Goal: Task Accomplishment & Management: Use online tool/utility

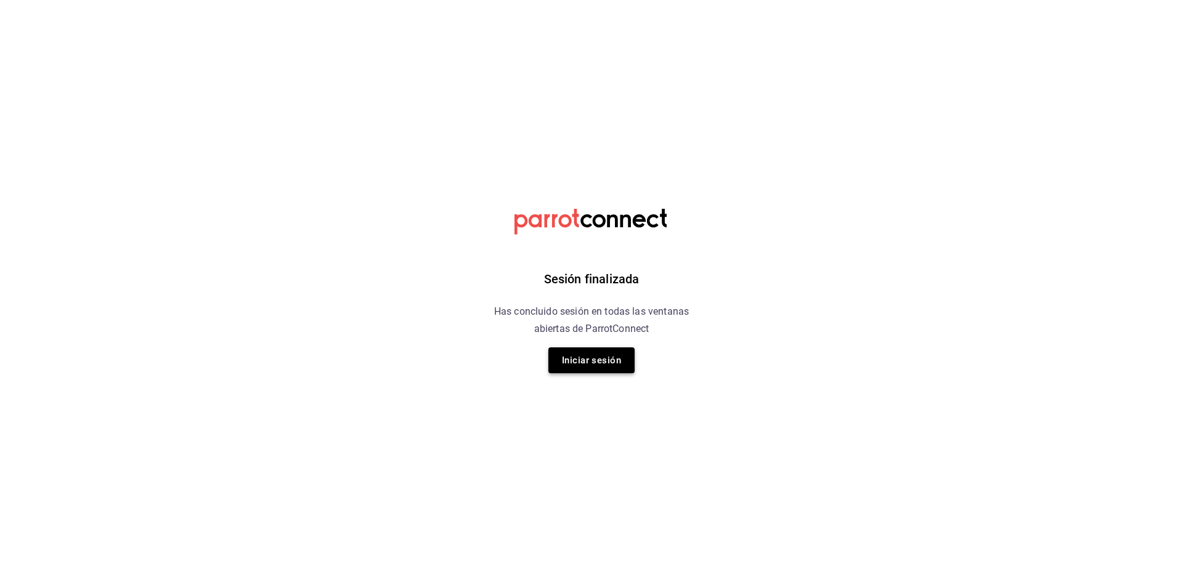
click at [613, 356] on button "Iniciar sesión" at bounding box center [592, 361] width 86 height 26
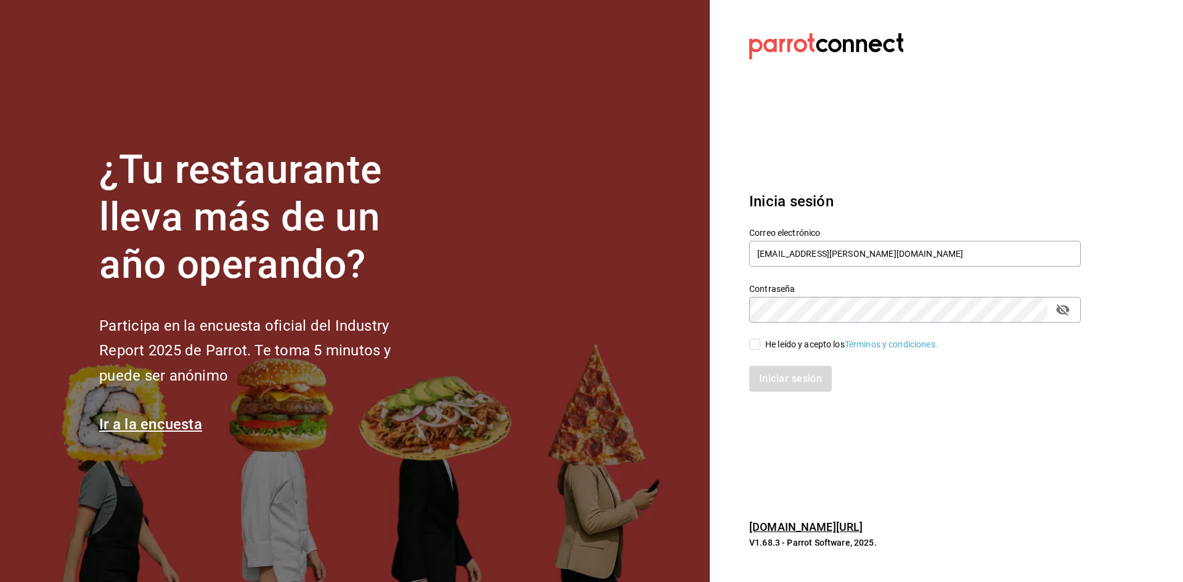
click at [756, 344] on input "He leído y acepto los Términos y condiciones." at bounding box center [754, 344] width 11 height 11
checkbox input "true"
click at [777, 388] on button "Iniciar sesión" at bounding box center [791, 379] width 84 height 26
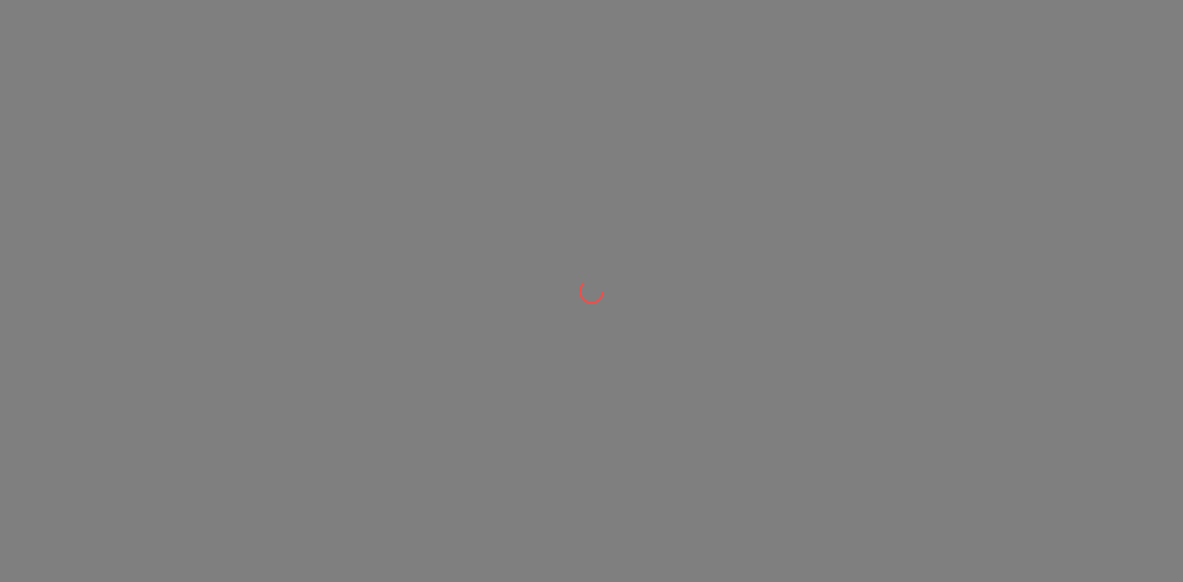
drag, startPoint x: 0, startPoint y: 0, endPoint x: 724, endPoint y: 356, distance: 806.8
click at [724, 356] on div at bounding box center [591, 291] width 1183 height 582
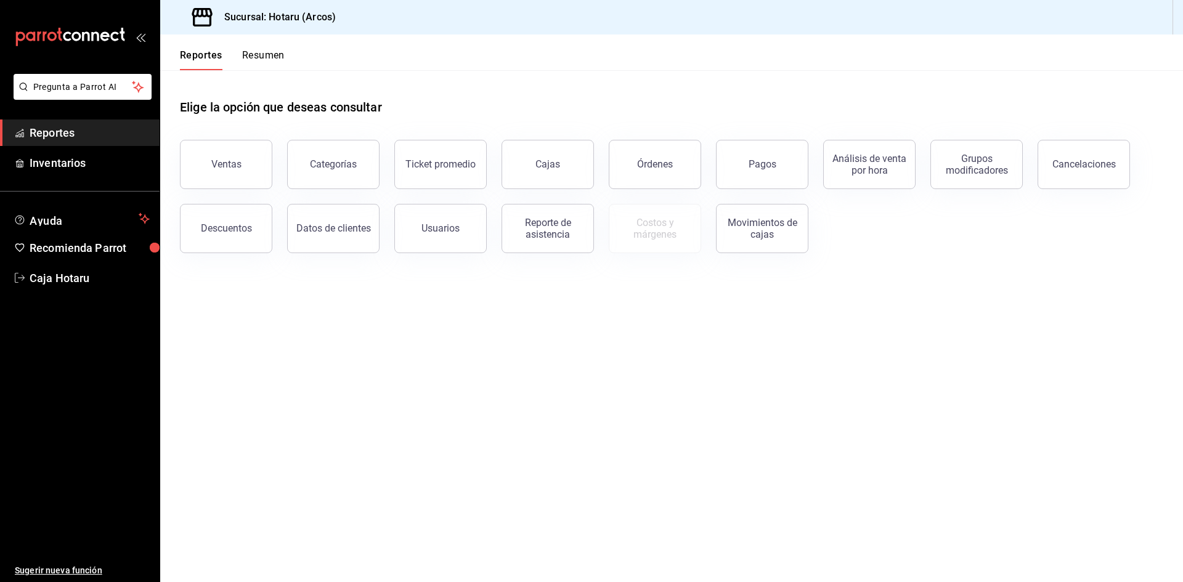
drag, startPoint x: 512, startPoint y: 492, endPoint x: 471, endPoint y: 465, distance: 48.4
click at [505, 492] on main "Elige la opción que deseas consultar Ventas Categorías Ticket promedio Cajas Ór…" at bounding box center [671, 326] width 1023 height 512
click at [214, 155] on button "Ventas" at bounding box center [226, 164] width 92 height 49
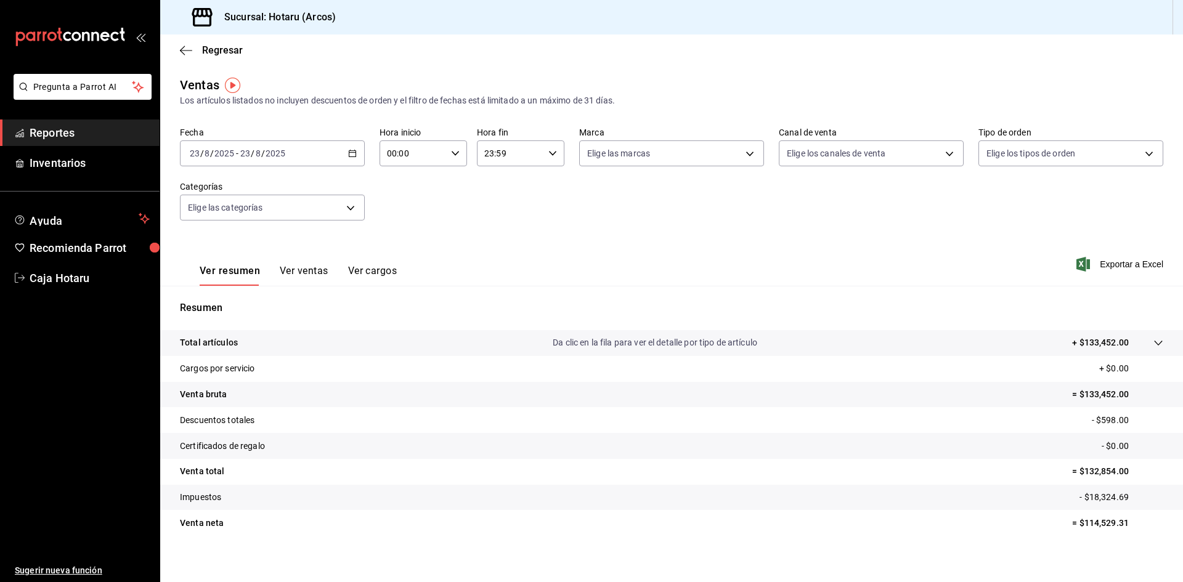
click at [348, 150] on icon "button" at bounding box center [352, 153] width 9 height 9
click at [248, 293] on li "Rango de fechas" at bounding box center [238, 302] width 115 height 28
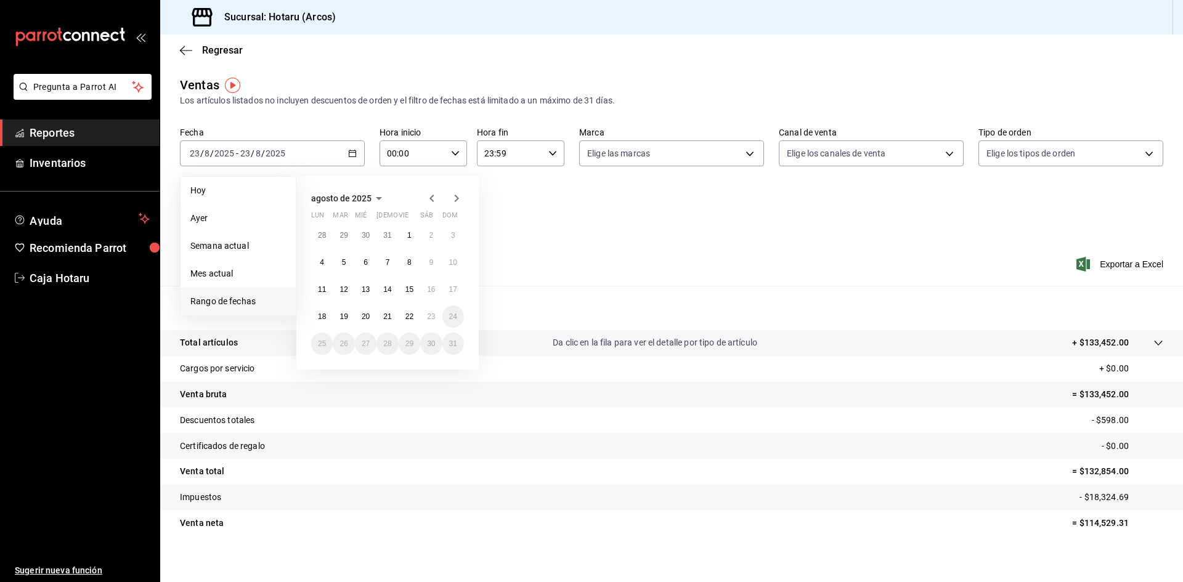
drag, startPoint x: 292, startPoint y: 234, endPoint x: 698, endPoint y: 230, distance: 406.8
click at [700, 231] on div "Fecha 2025-08-23 23 / 8 / 2025 - 2025-08-23 23 / 8 / 2025 Hoy Ayer Semana actua…" at bounding box center [672, 181] width 984 height 108
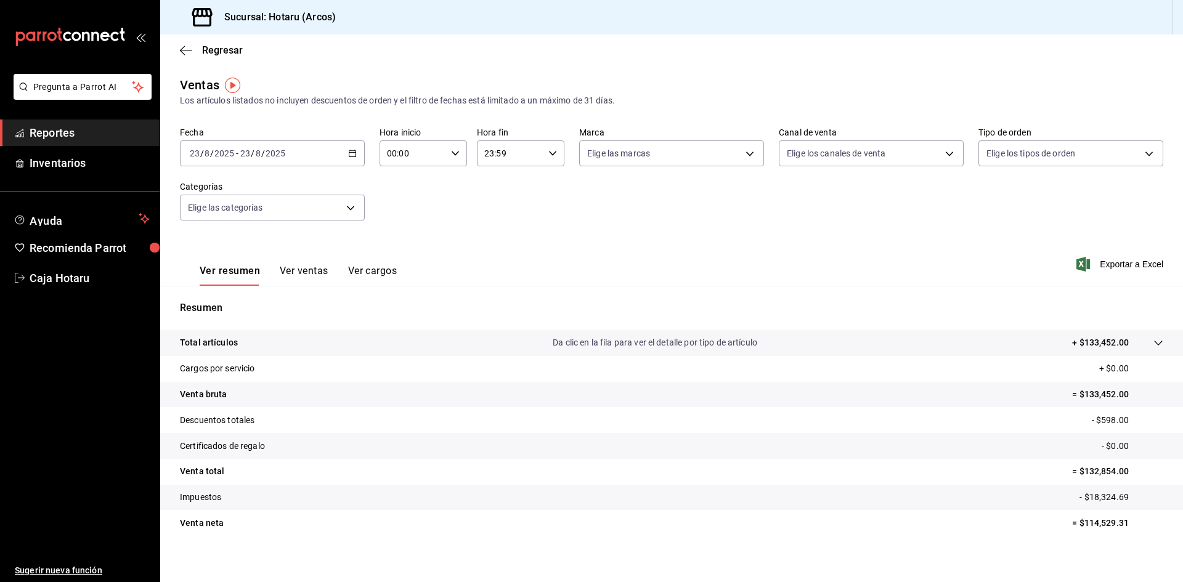
click at [354, 153] on \(Stroke\) "button" at bounding box center [352, 152] width 7 height 1
click at [349, 150] on icon "button" at bounding box center [352, 153] width 9 height 9
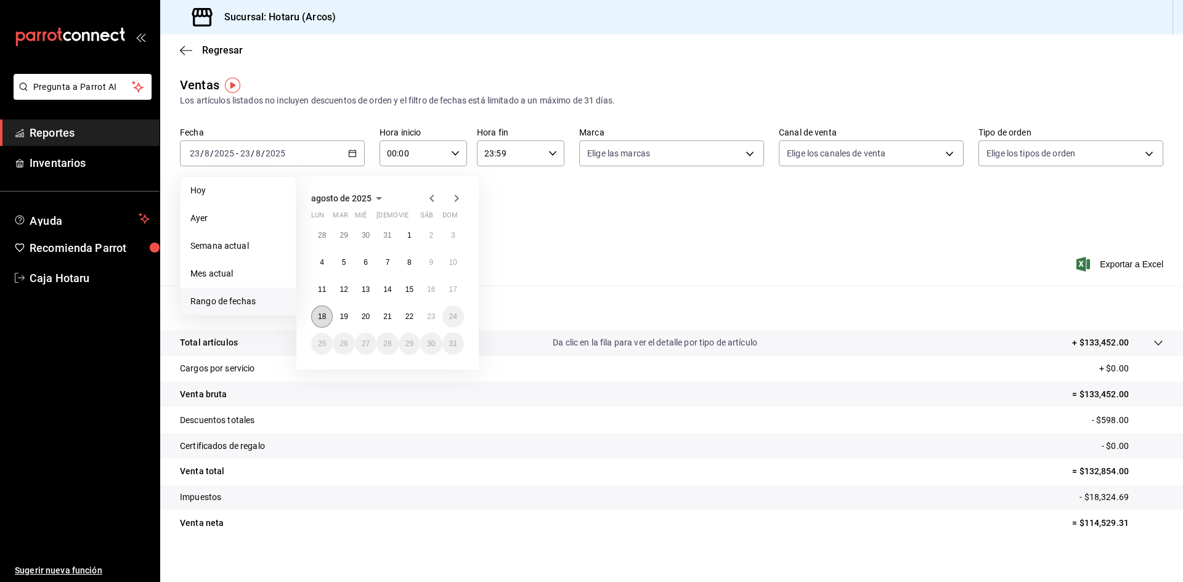
click at [328, 320] on button "18" at bounding box center [322, 317] width 22 height 22
click at [431, 312] on button "23" at bounding box center [431, 317] width 22 height 22
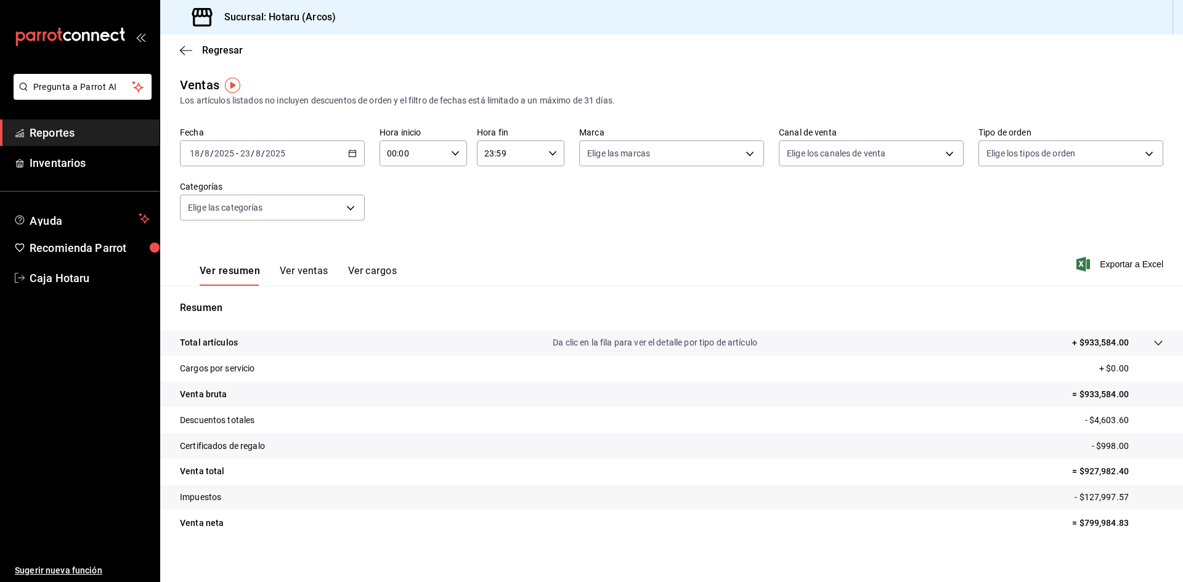
drag, startPoint x: 361, startPoint y: 231, endPoint x: 361, endPoint y: 244, distance: 12.9
drag, startPoint x: 361, startPoint y: 244, endPoint x: 674, endPoint y: 229, distance: 313.4
click at [674, 229] on div "Fecha 2025-08-18 18 / 8 / 2025 - 2025-08-23 23 / 8 / 2025 Hora inicio 00:00 Hor…" at bounding box center [672, 181] width 984 height 108
click at [442, 131] on label "Hora inicio" at bounding box center [424, 132] width 88 height 9
click at [452, 153] on div at bounding box center [591, 291] width 1183 height 582
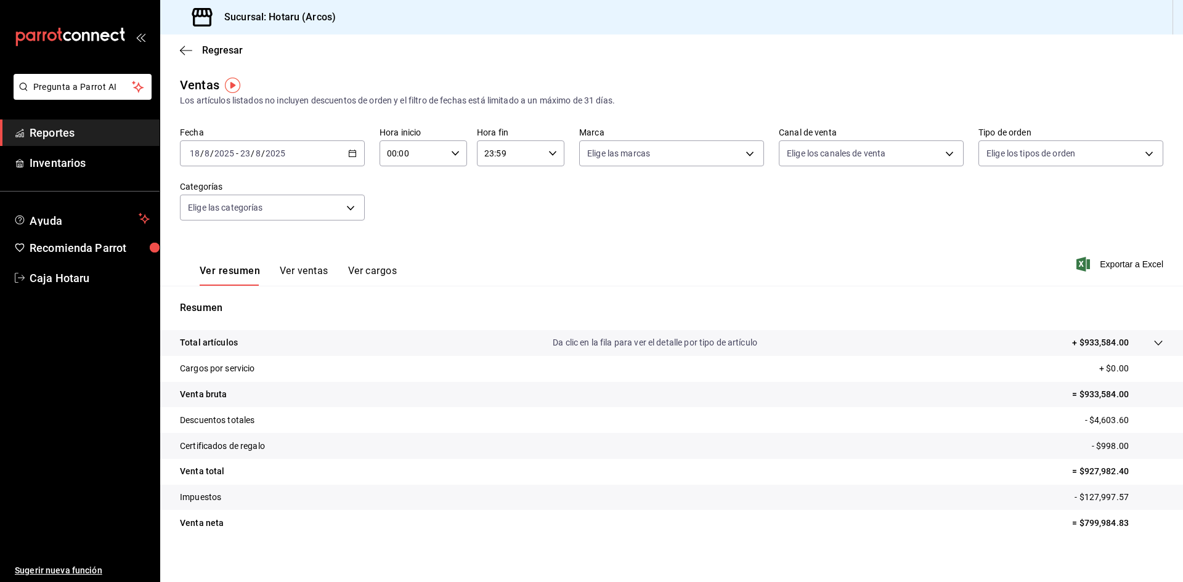
click at [455, 157] on icon "button" at bounding box center [455, 153] width 9 height 9
click at [405, 218] on button "05" at bounding box center [399, 209] width 39 height 25
type input "05:00"
click at [439, 186] on span "00" at bounding box center [443, 185] width 24 height 10
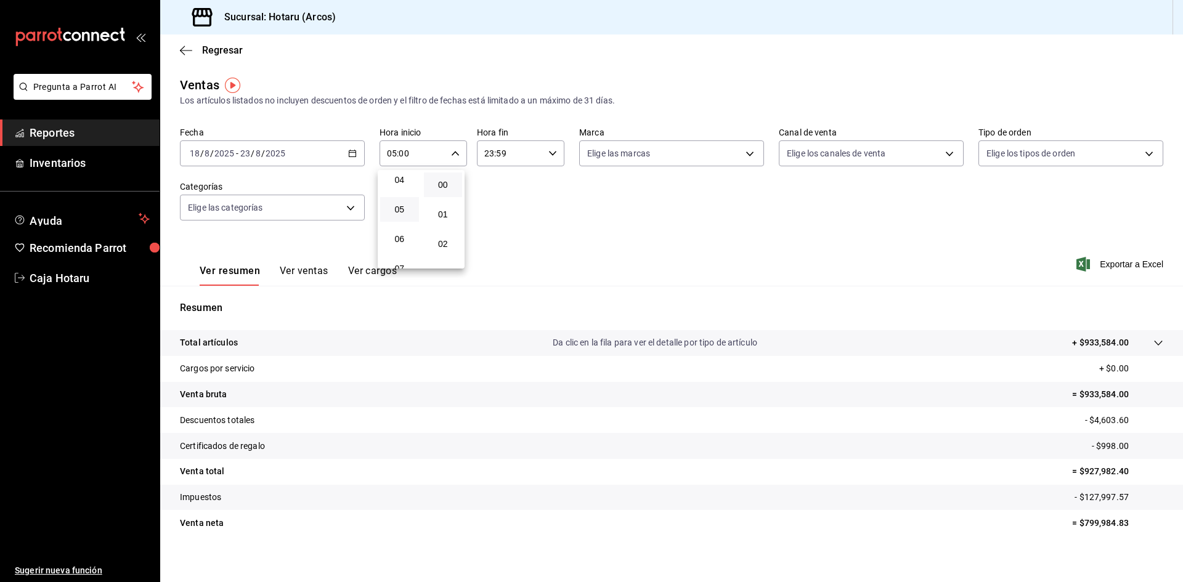
click at [540, 154] on div at bounding box center [591, 291] width 1183 height 582
click at [549, 154] on \(Stroke\) "button" at bounding box center [552, 153] width 7 height 4
click at [504, 217] on button "03" at bounding box center [495, 212] width 39 height 25
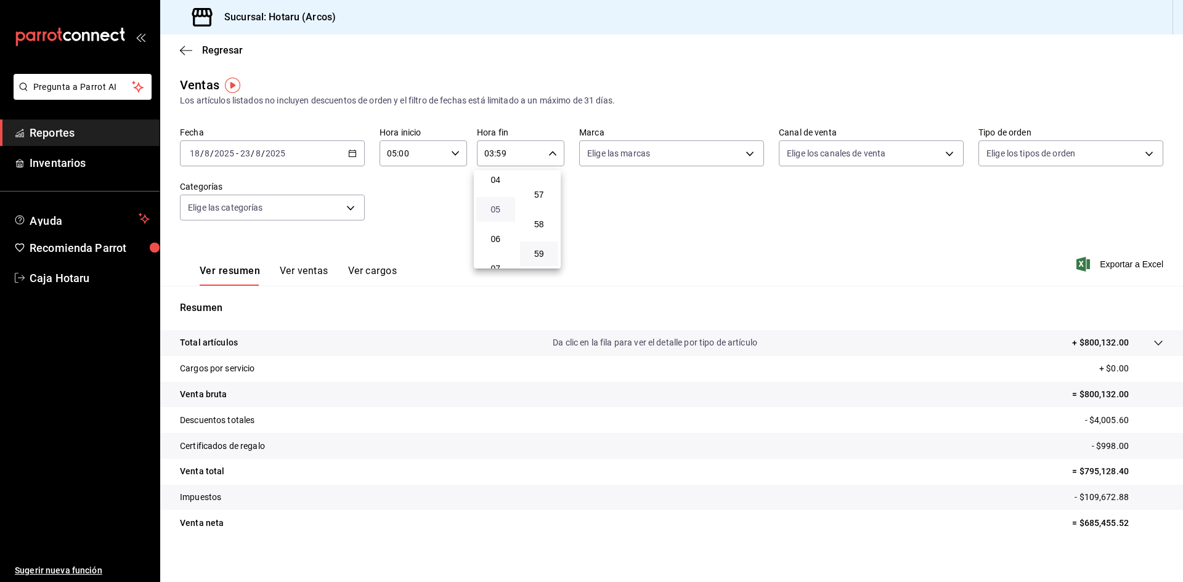
click at [497, 208] on span "05" at bounding box center [496, 210] width 24 height 10
click at [543, 195] on button "00" at bounding box center [539, 185] width 39 height 25
type input "05:00"
click at [554, 257] on div "02" at bounding box center [540, 244] width 44 height 30
click at [600, 257] on div at bounding box center [591, 291] width 1183 height 582
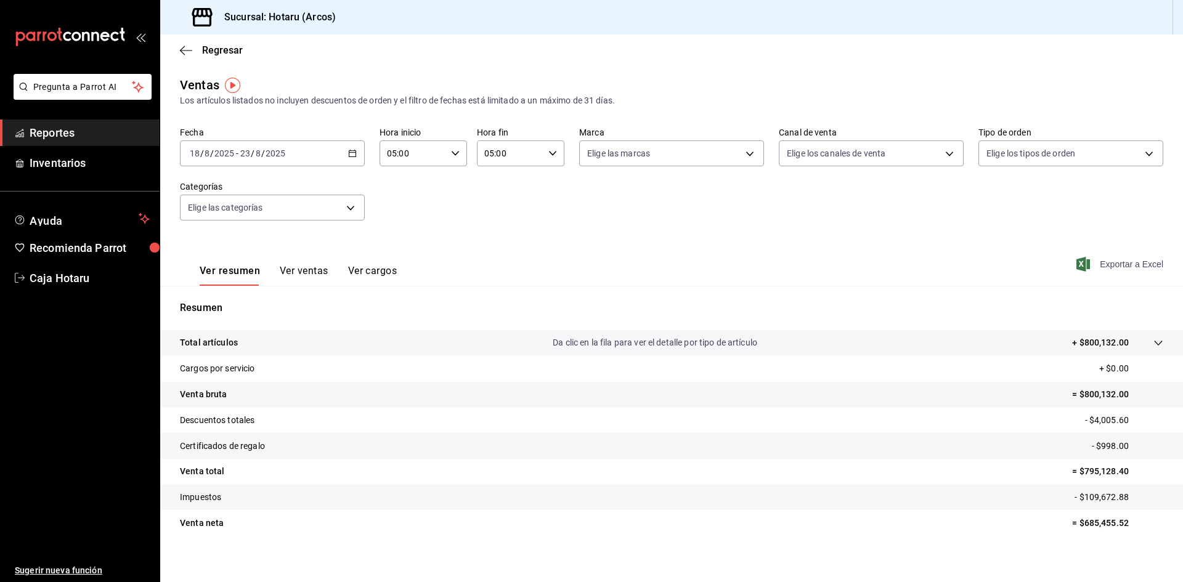
click at [1103, 266] on span "Exportar a Excel" at bounding box center [1121, 264] width 84 height 15
